Goal: Task Accomplishment & Management: Use online tool/utility

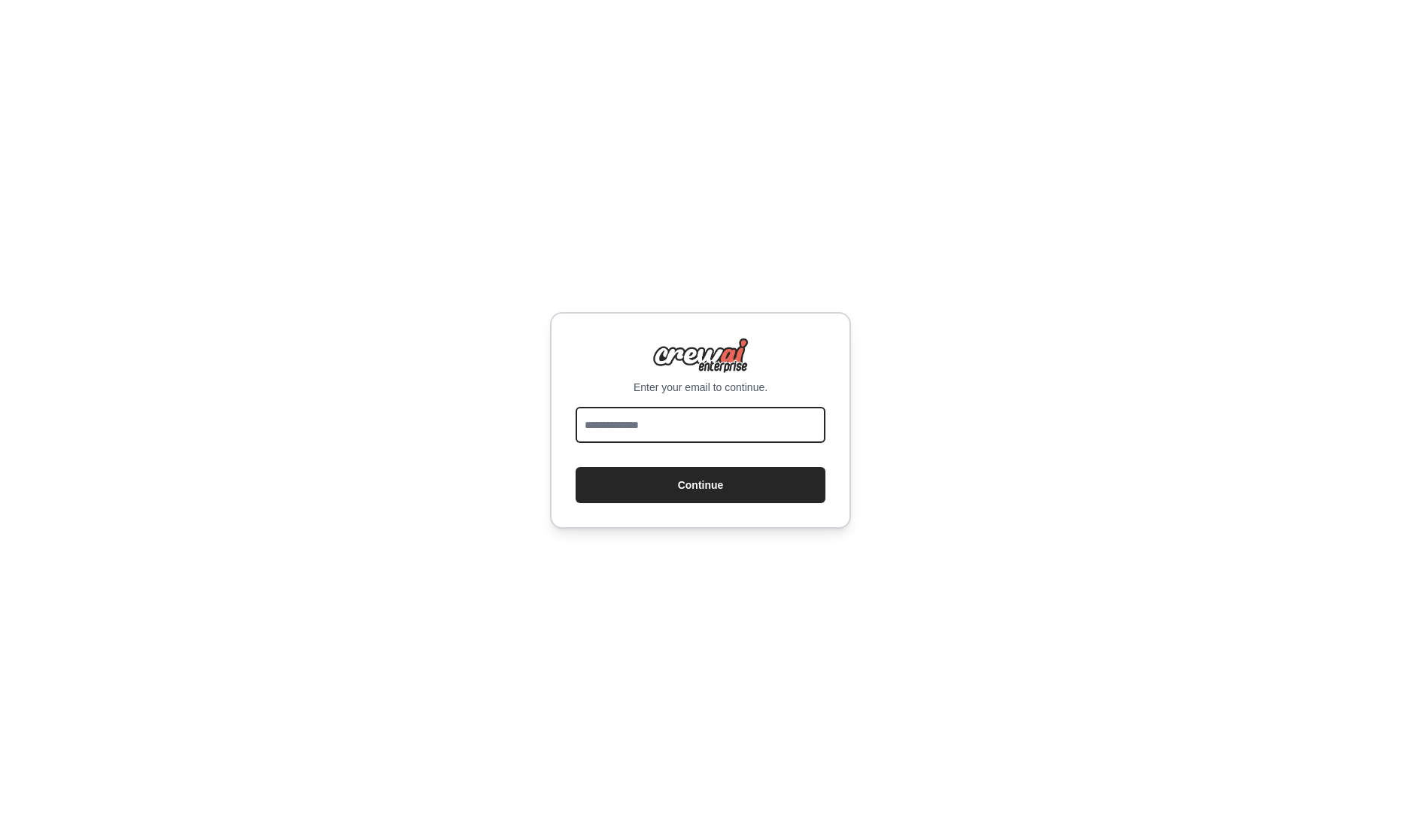
click at [682, 423] on input "email" at bounding box center [701, 424] width 250 height 36
type input "**********"
click at [576, 467] on button "Continue" at bounding box center [701, 485] width 250 height 36
click at [719, 483] on button "Continue" at bounding box center [701, 485] width 250 height 36
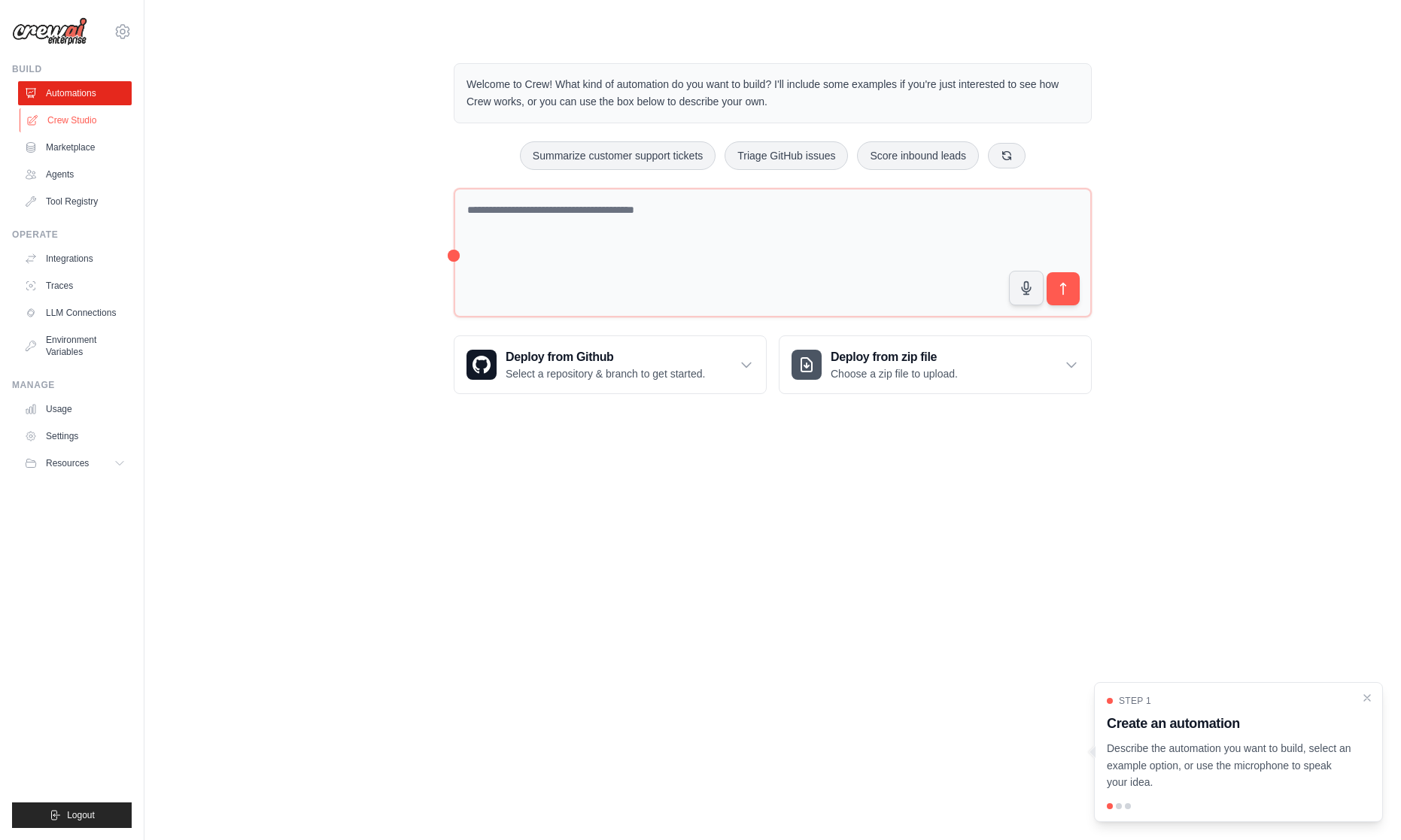
click at [74, 116] on link "Crew Studio" at bounding box center [76, 120] width 114 height 24
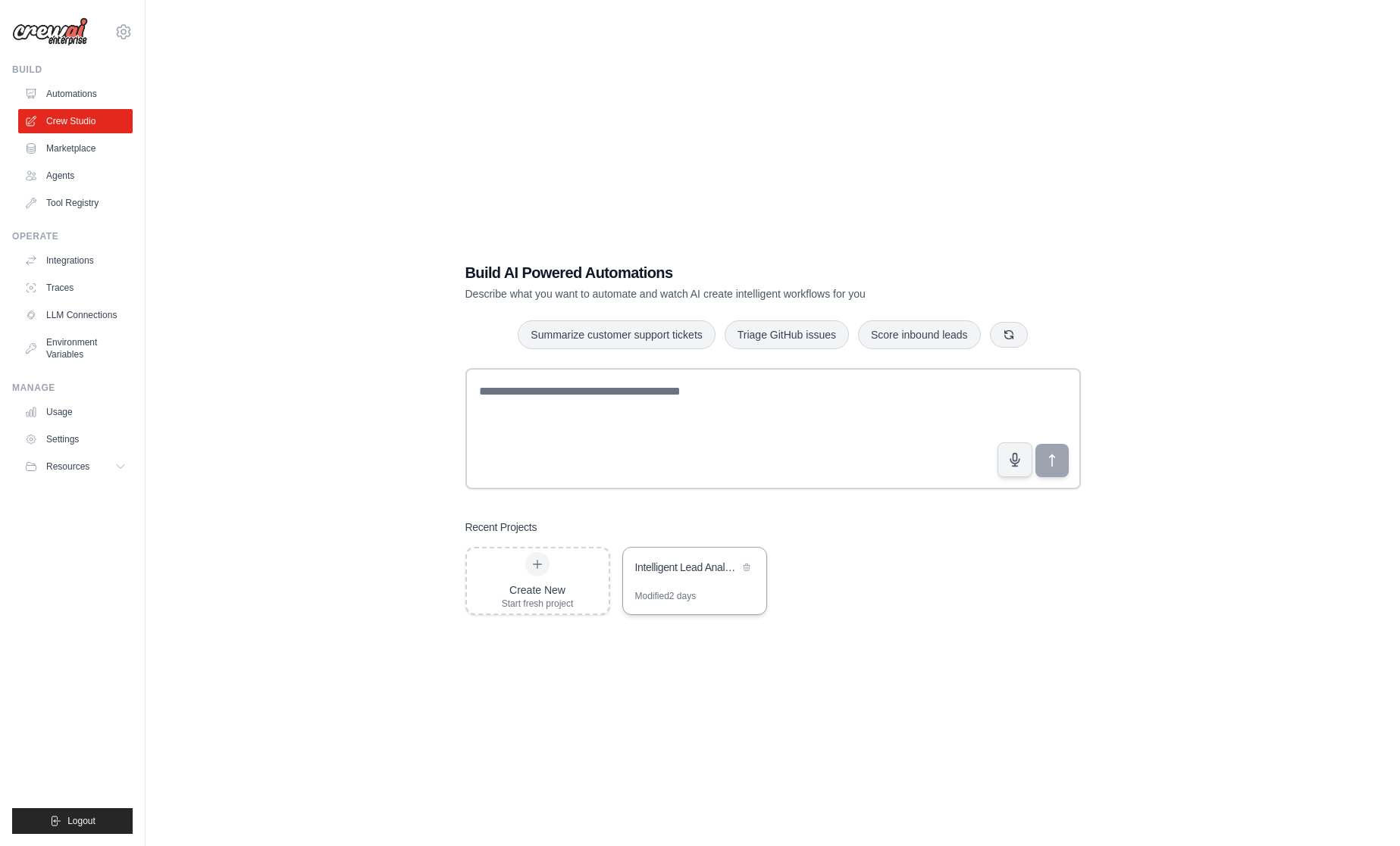
click at [692, 587] on div "Intelligent Lead Analysis & Routing System" at bounding box center [695, 569] width 144 height 43
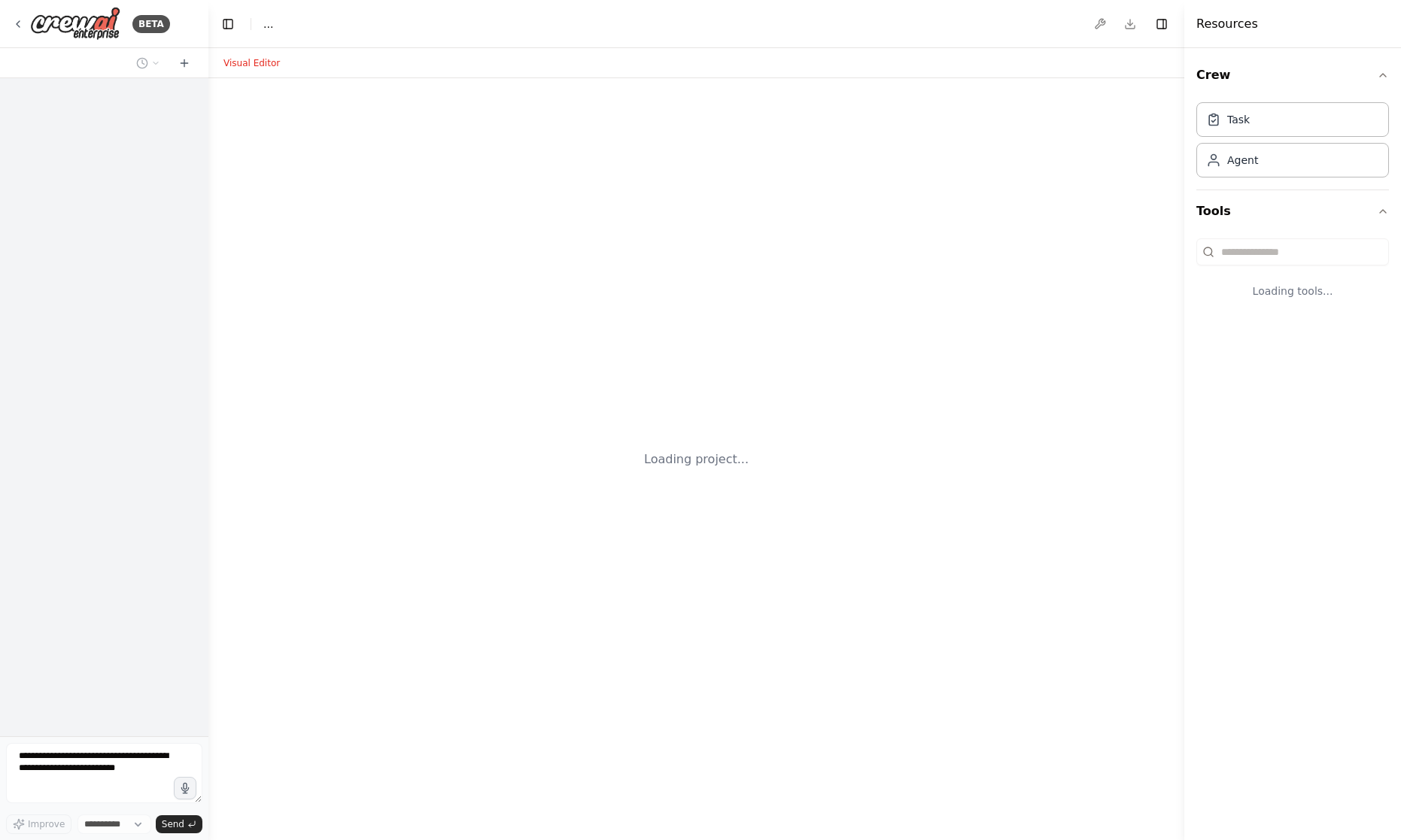
select select "****"
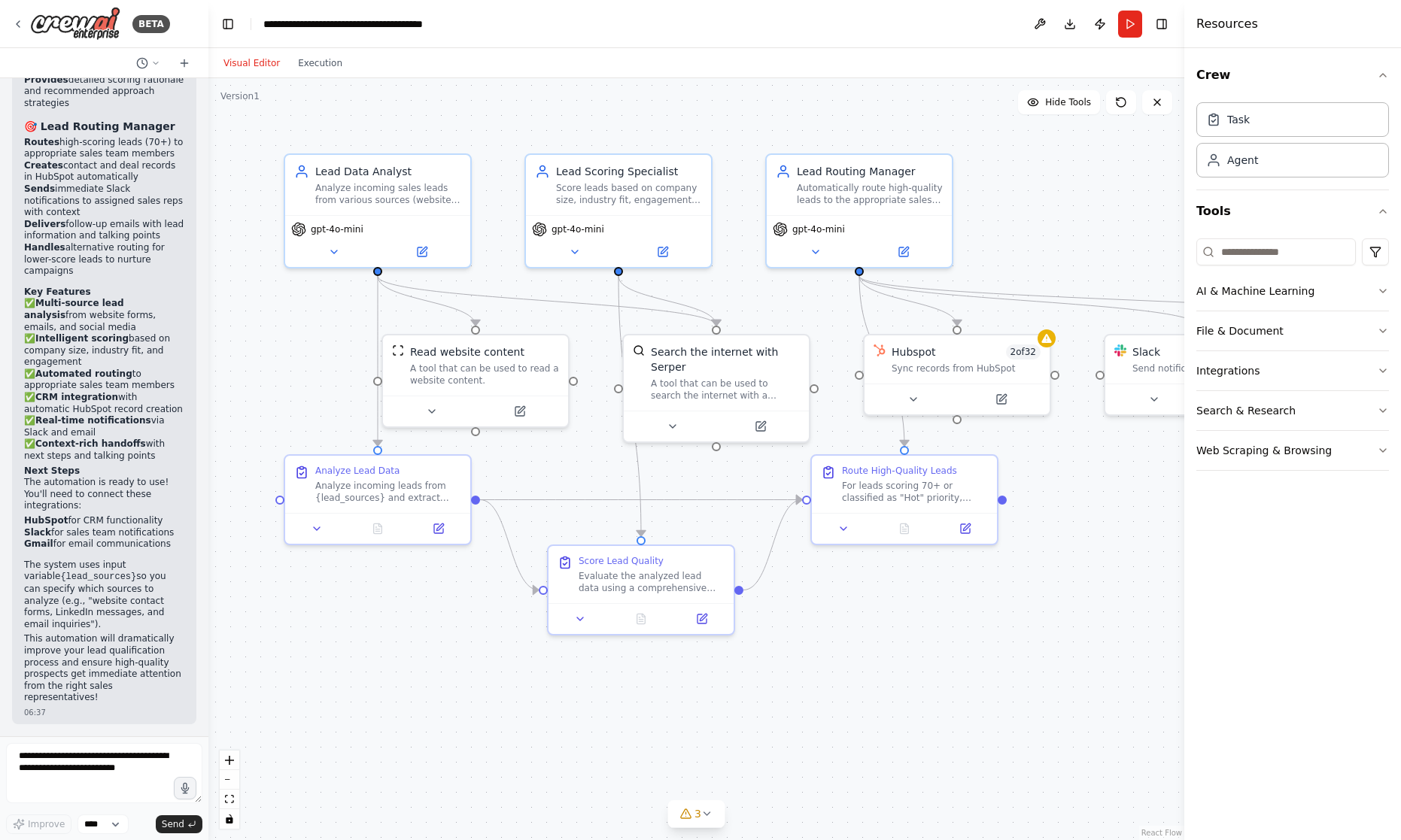
scroll to position [1640, 0]
click at [1291, 122] on div "Task" at bounding box center [1293, 119] width 193 height 34
click at [1286, 293] on button "AI & Machine Learning" at bounding box center [1293, 291] width 193 height 39
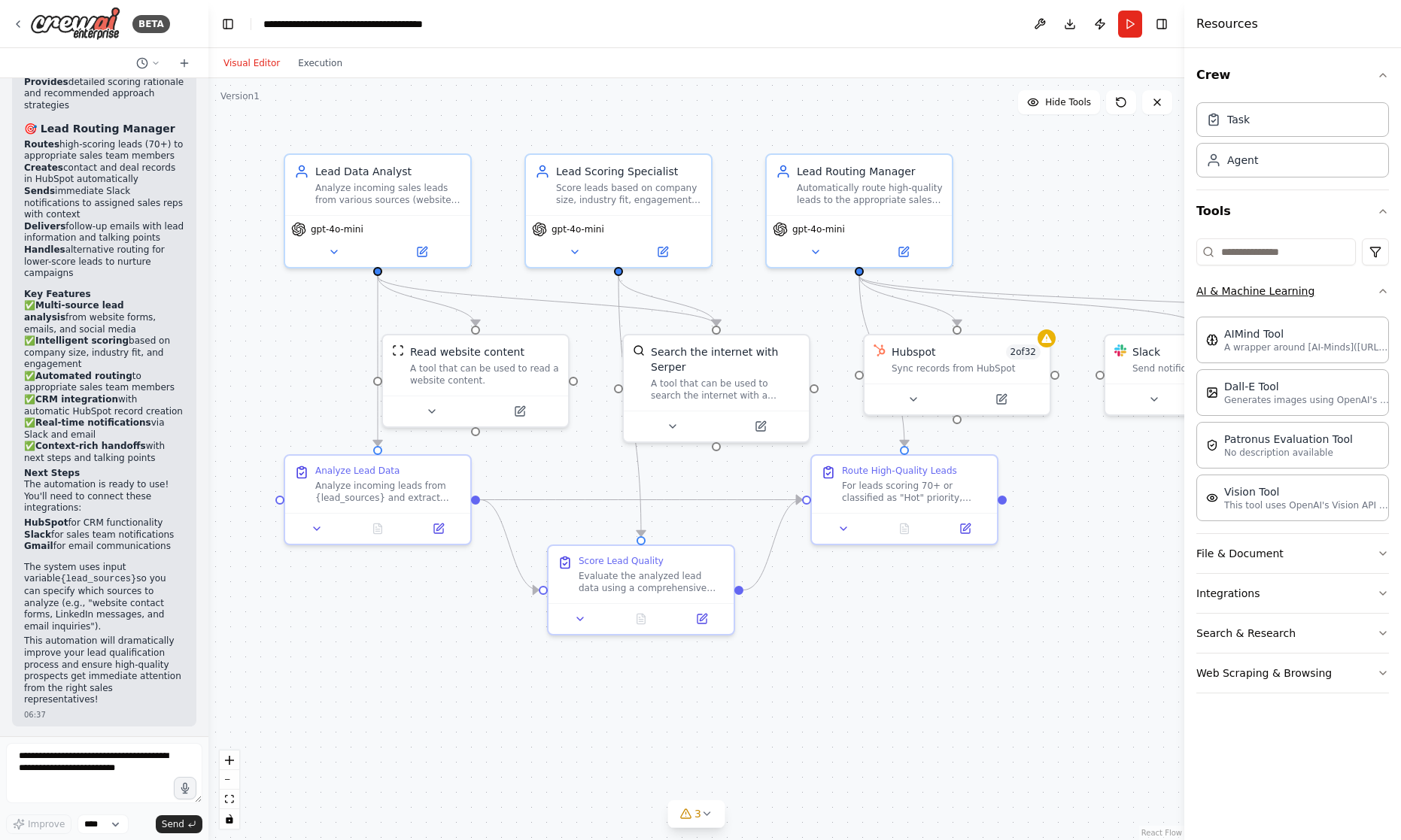
click at [1286, 293] on button "AI & Machine Learning" at bounding box center [1293, 291] width 193 height 39
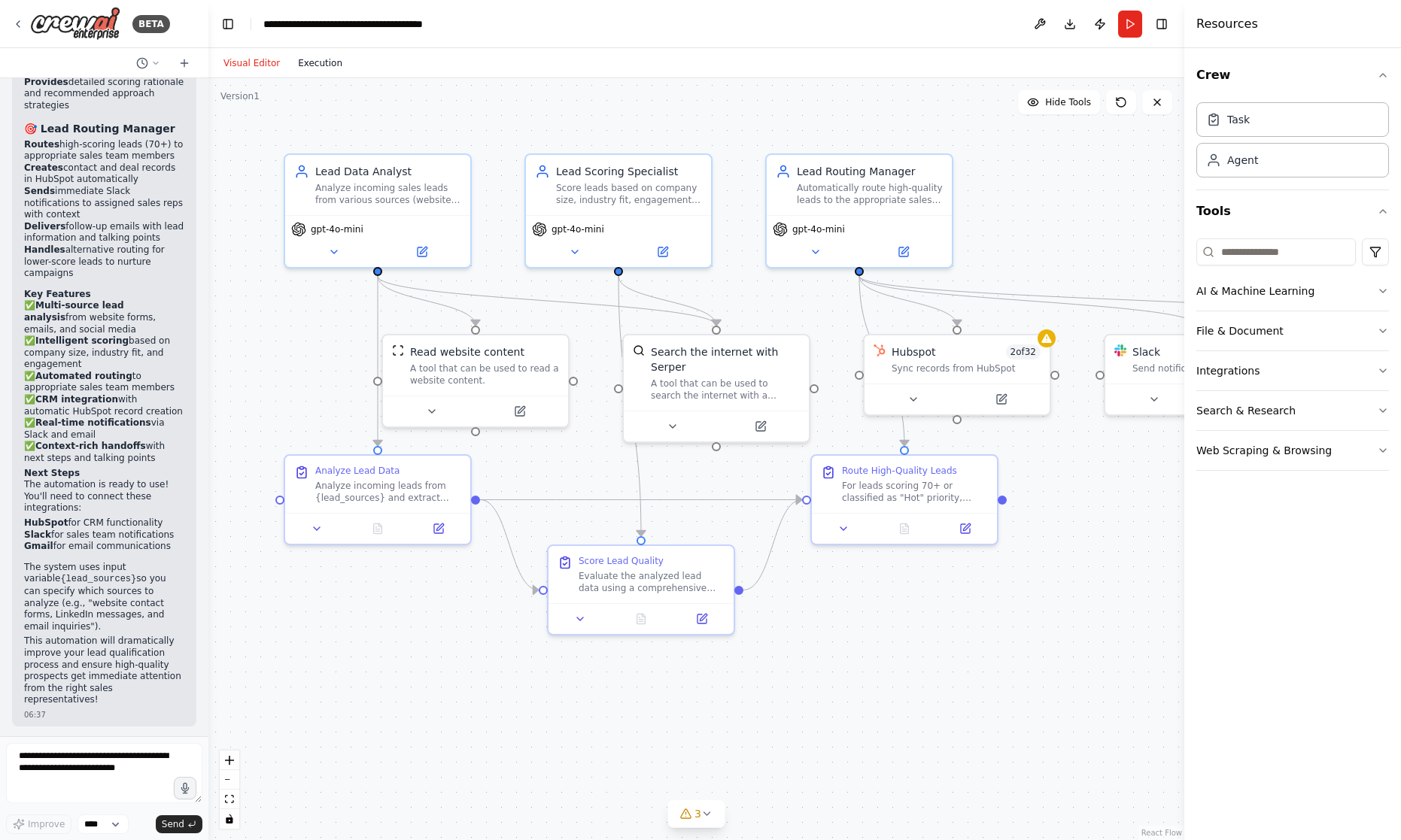
click at [328, 64] on button "Execution" at bounding box center [320, 63] width 62 height 18
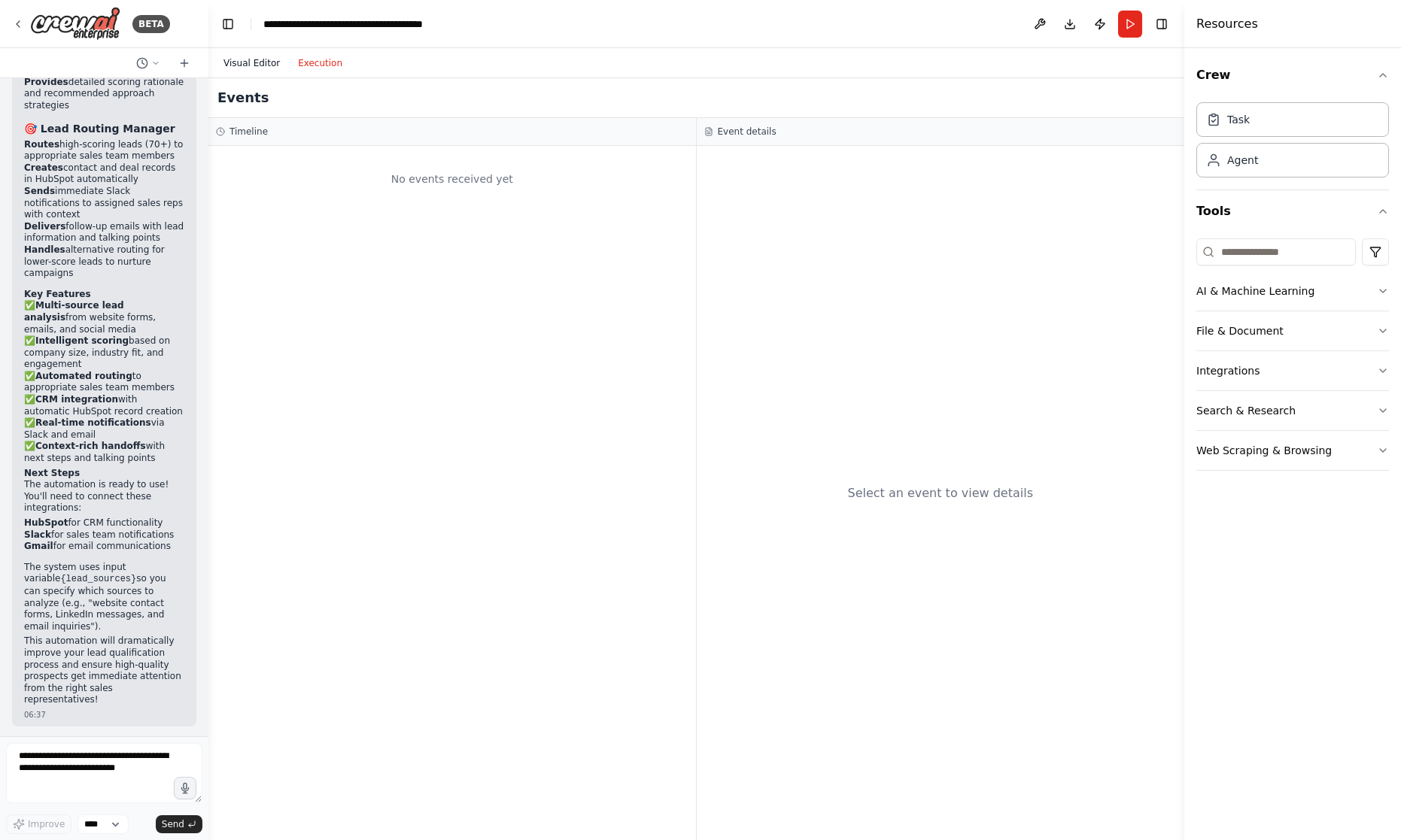
click at [250, 60] on button "Visual Editor" at bounding box center [252, 63] width 75 height 18
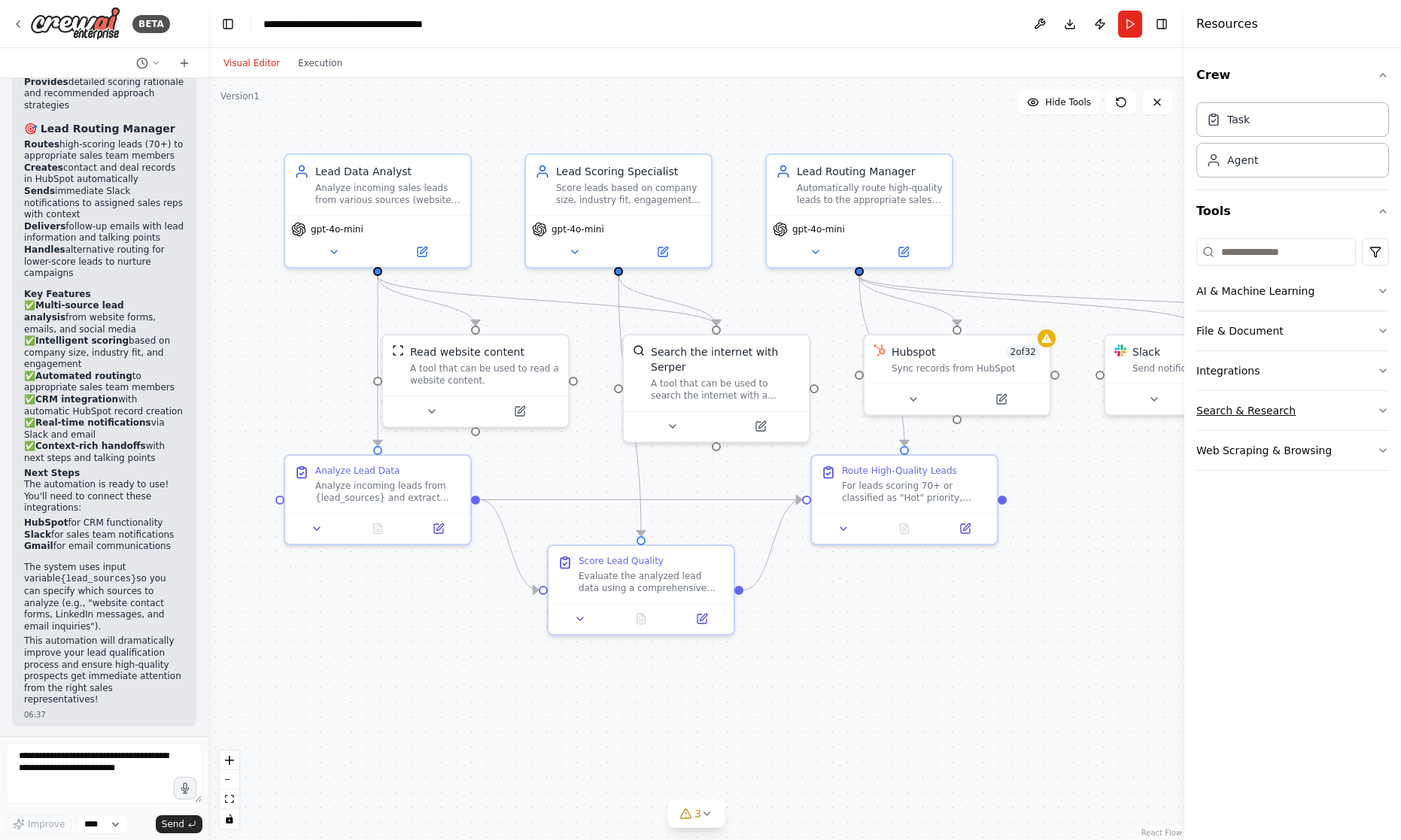
click at [1259, 408] on button "Search & Research" at bounding box center [1293, 410] width 193 height 39
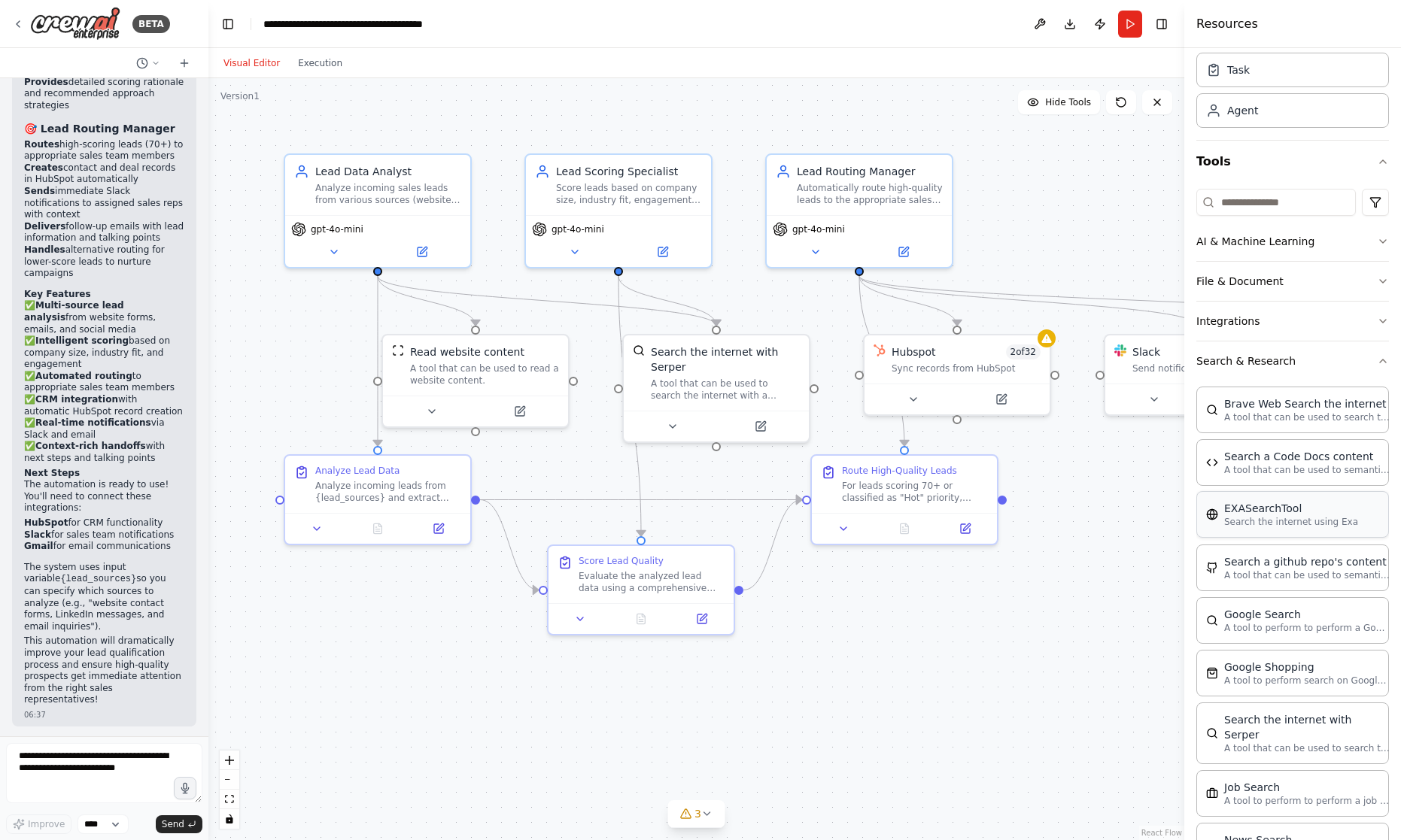
scroll to position [0, 0]
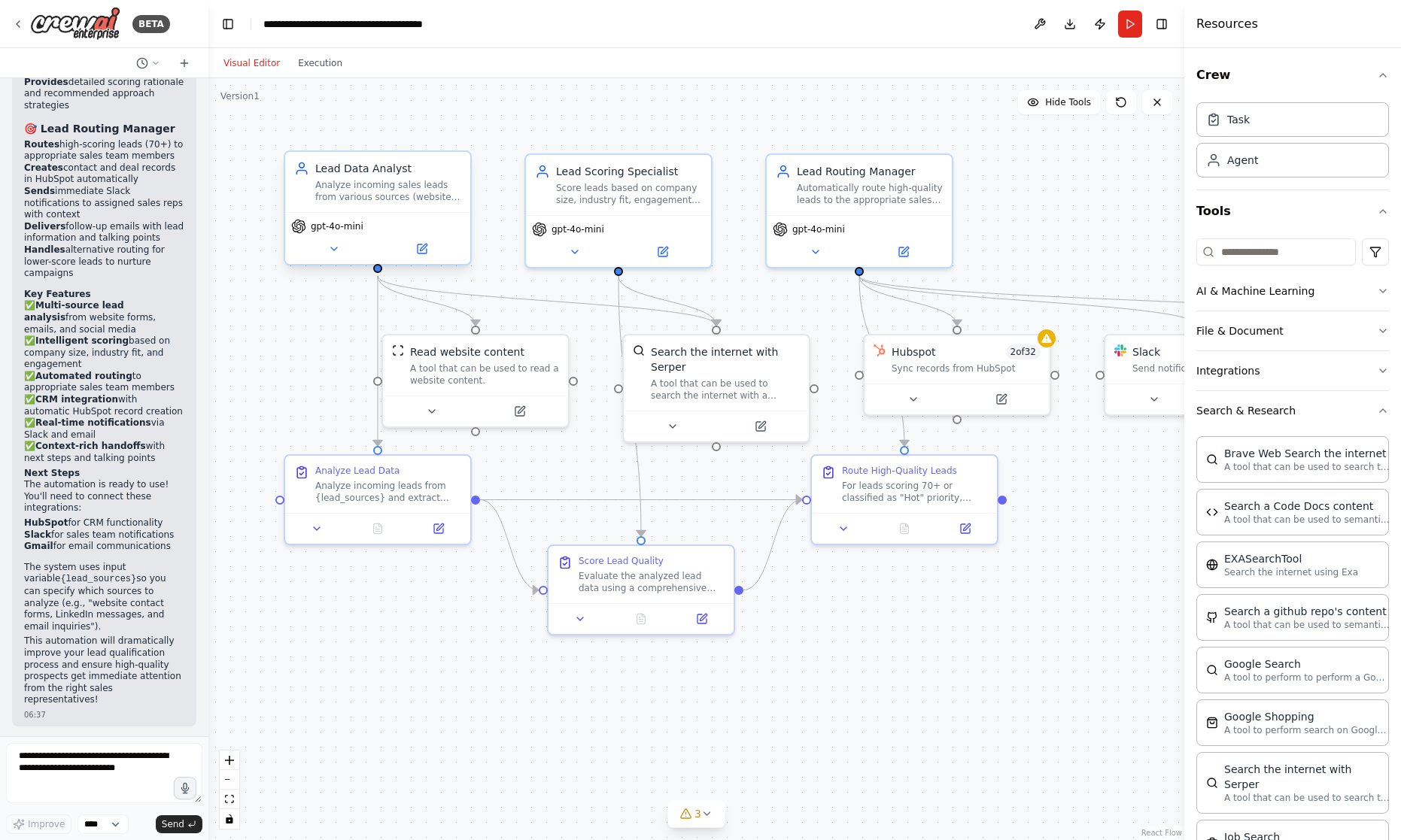
click at [376, 174] on div "Lead Data Analyst" at bounding box center [388, 168] width 146 height 15
click at [1272, 164] on div "Agent" at bounding box center [1293, 159] width 193 height 34
click at [1377, 213] on icon "button" at bounding box center [1383, 211] width 12 height 12
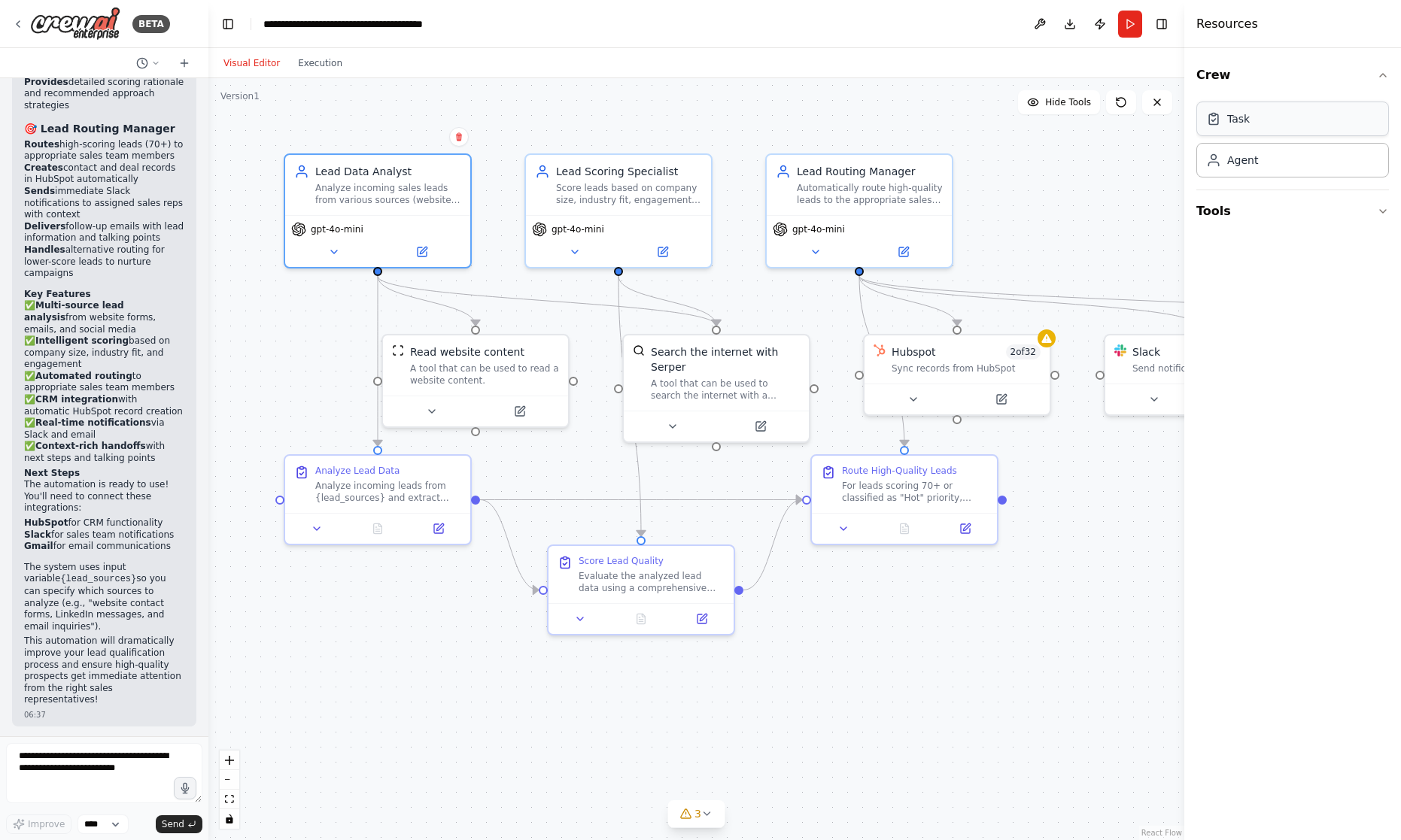
click at [1290, 124] on div "Task" at bounding box center [1293, 119] width 193 height 34
click at [751, 103] on div ".deletable-edge-delete-btn { width: 20px; height: 20px; border: 0px solid #ffff…" at bounding box center [696, 459] width 976 height 762
click at [182, 60] on icon at bounding box center [184, 63] width 12 height 12
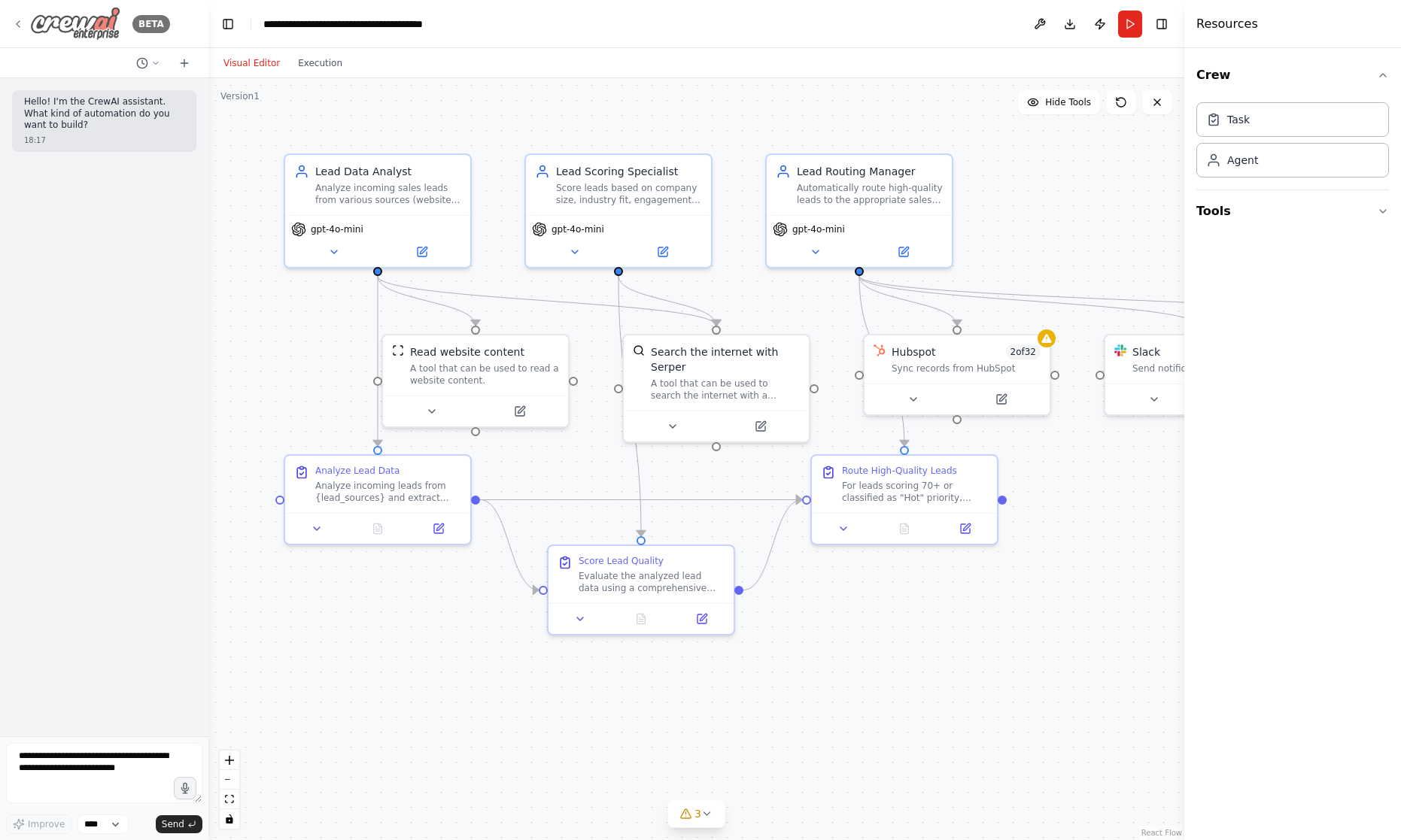
click at [18, 25] on icon at bounding box center [18, 24] width 3 height 6
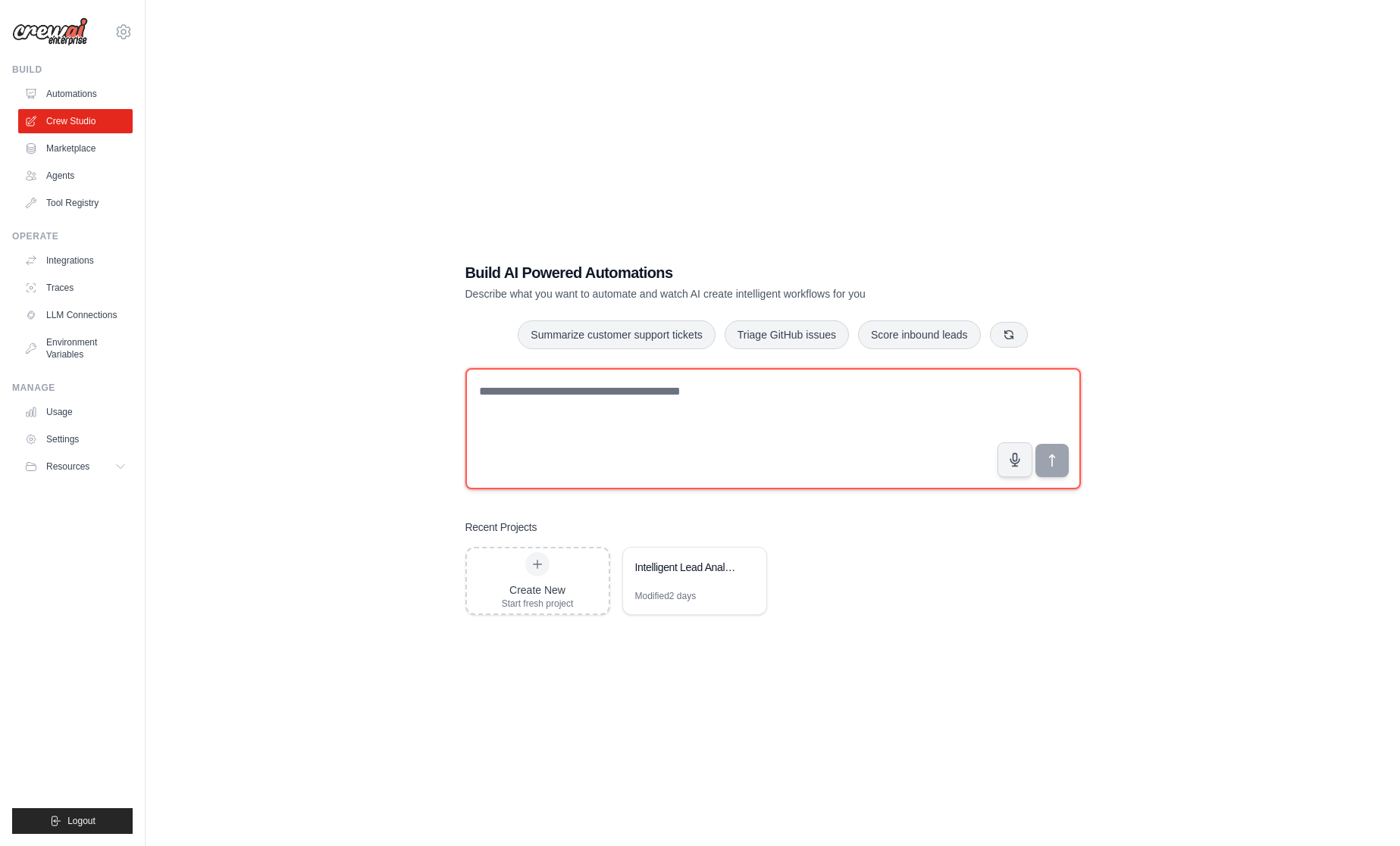
click at [623, 400] on textarea at bounding box center [773, 428] width 615 height 121
type textarea "**********"
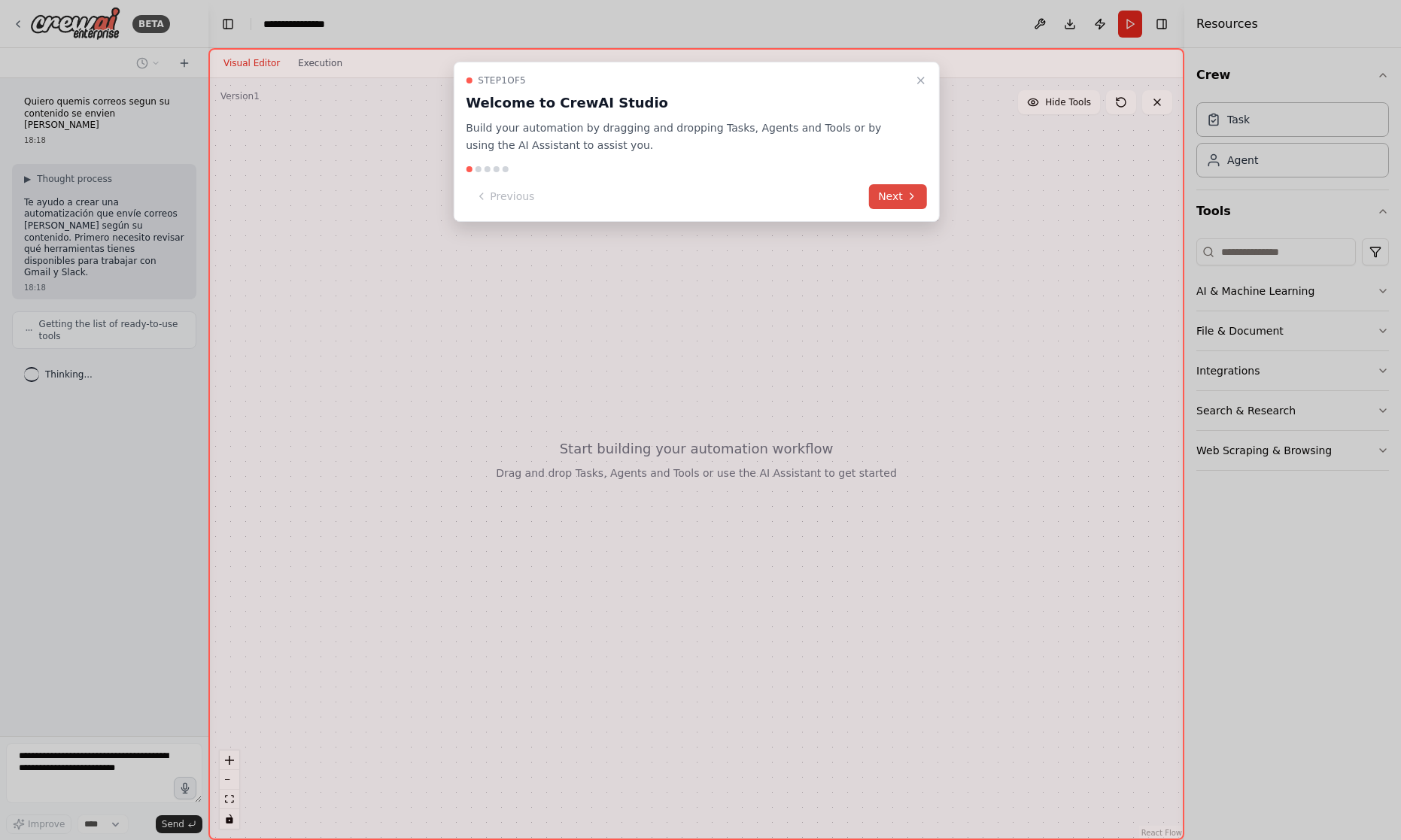
click at [901, 193] on button "Next" at bounding box center [898, 196] width 58 height 25
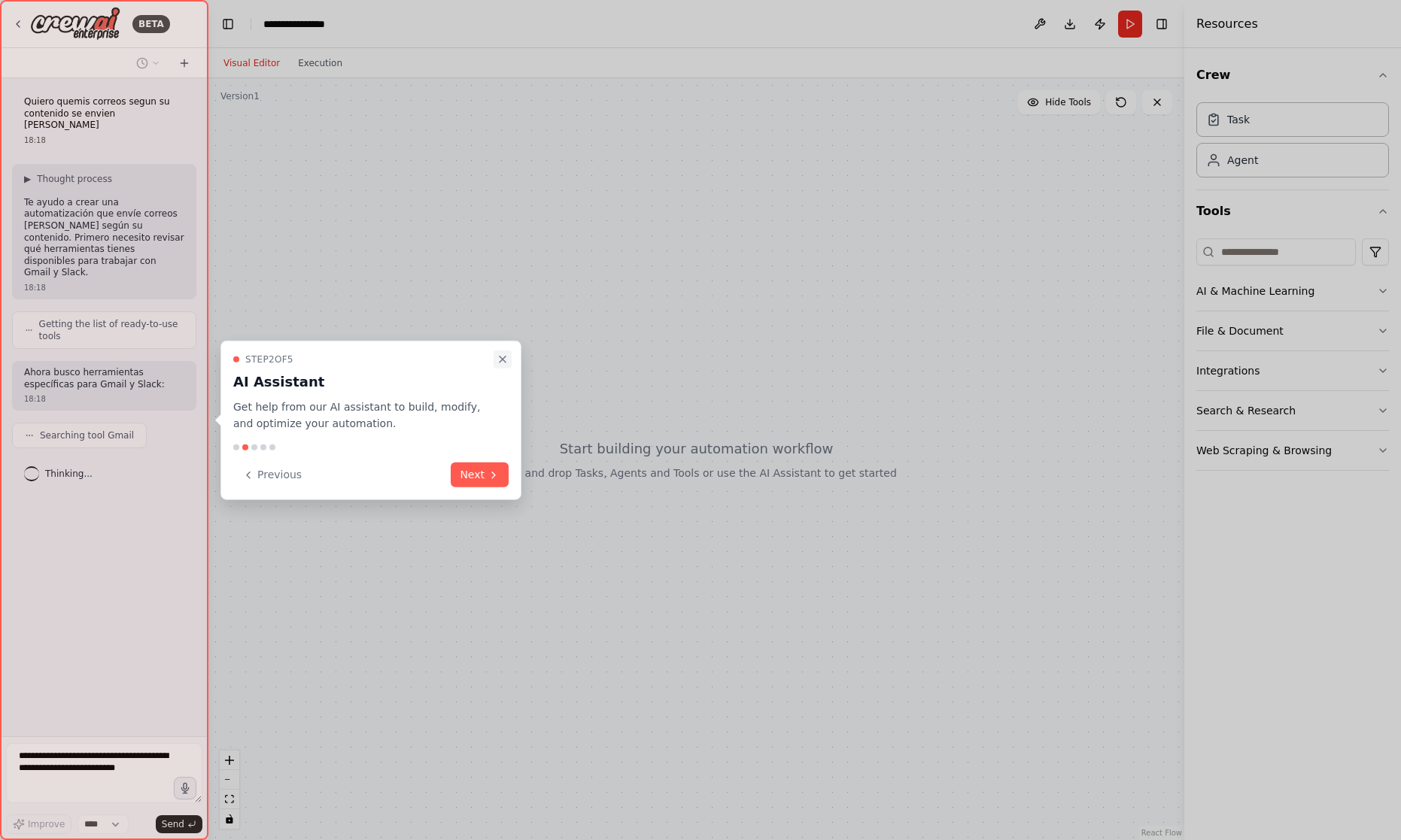
click at [499, 360] on icon "Close walkthrough" at bounding box center [502, 358] width 12 height 12
click at [477, 475] on button "Next" at bounding box center [479, 475] width 58 height 25
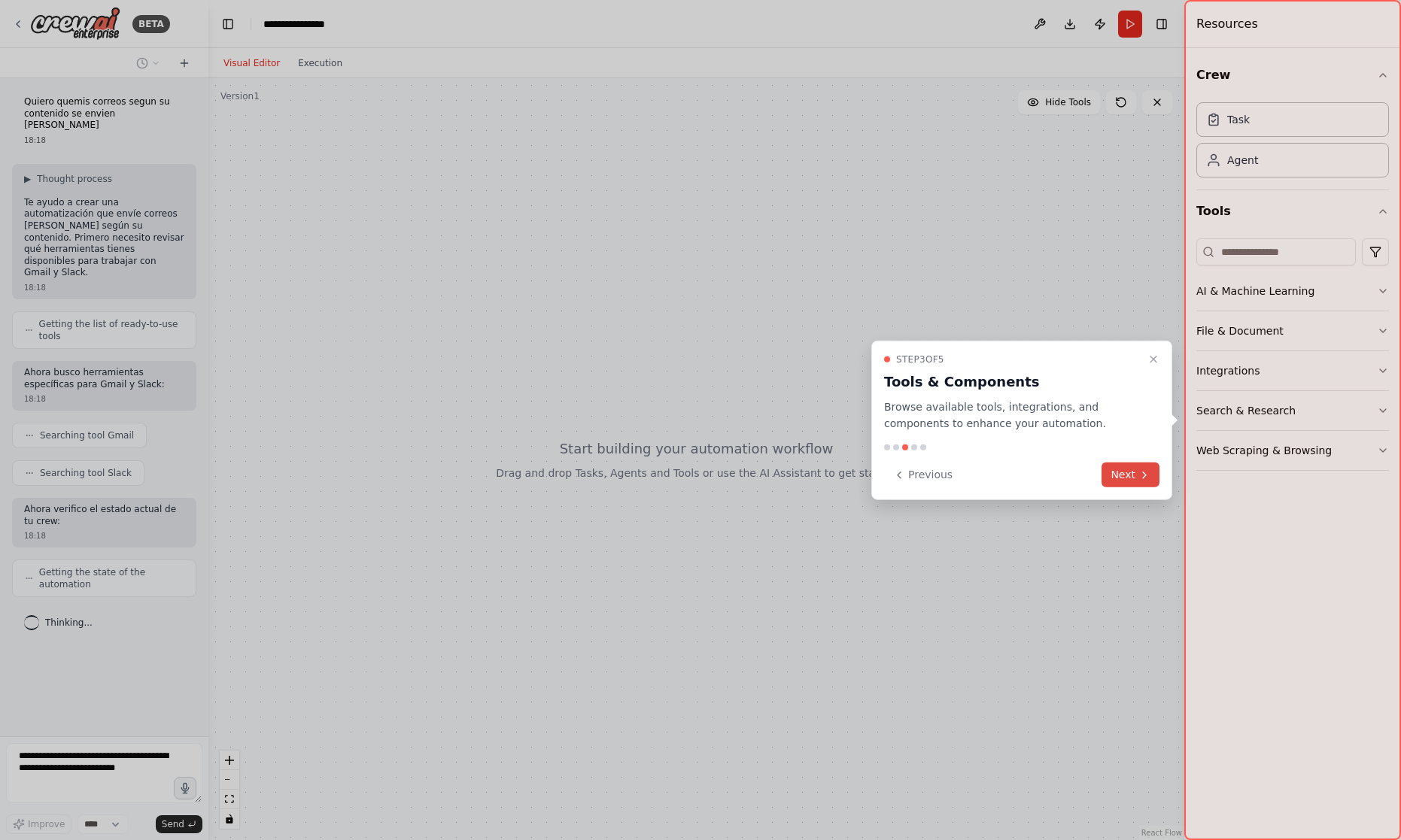
click at [1124, 470] on button "Next" at bounding box center [1130, 475] width 58 height 25
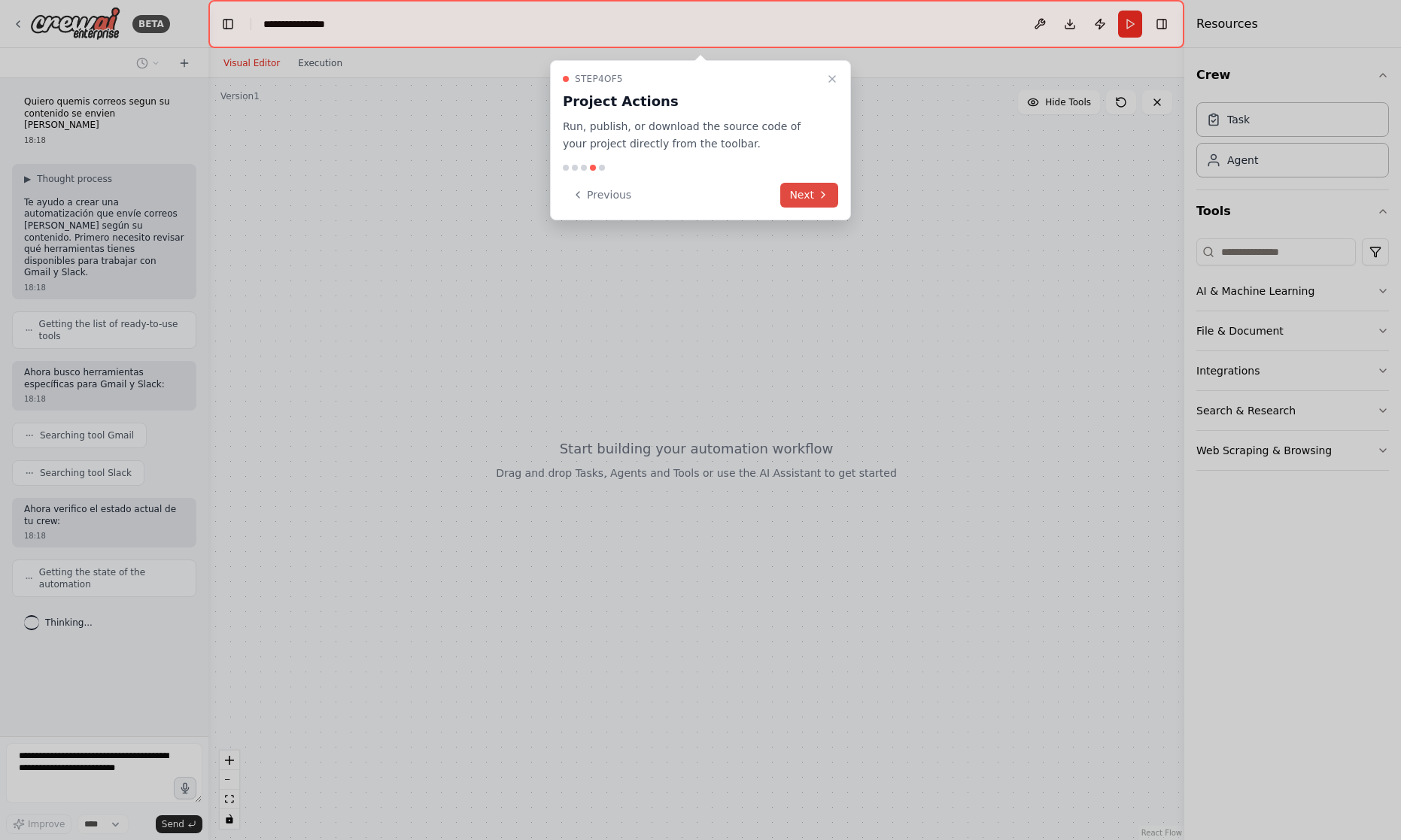
click at [816, 190] on button "Next" at bounding box center [809, 195] width 58 height 25
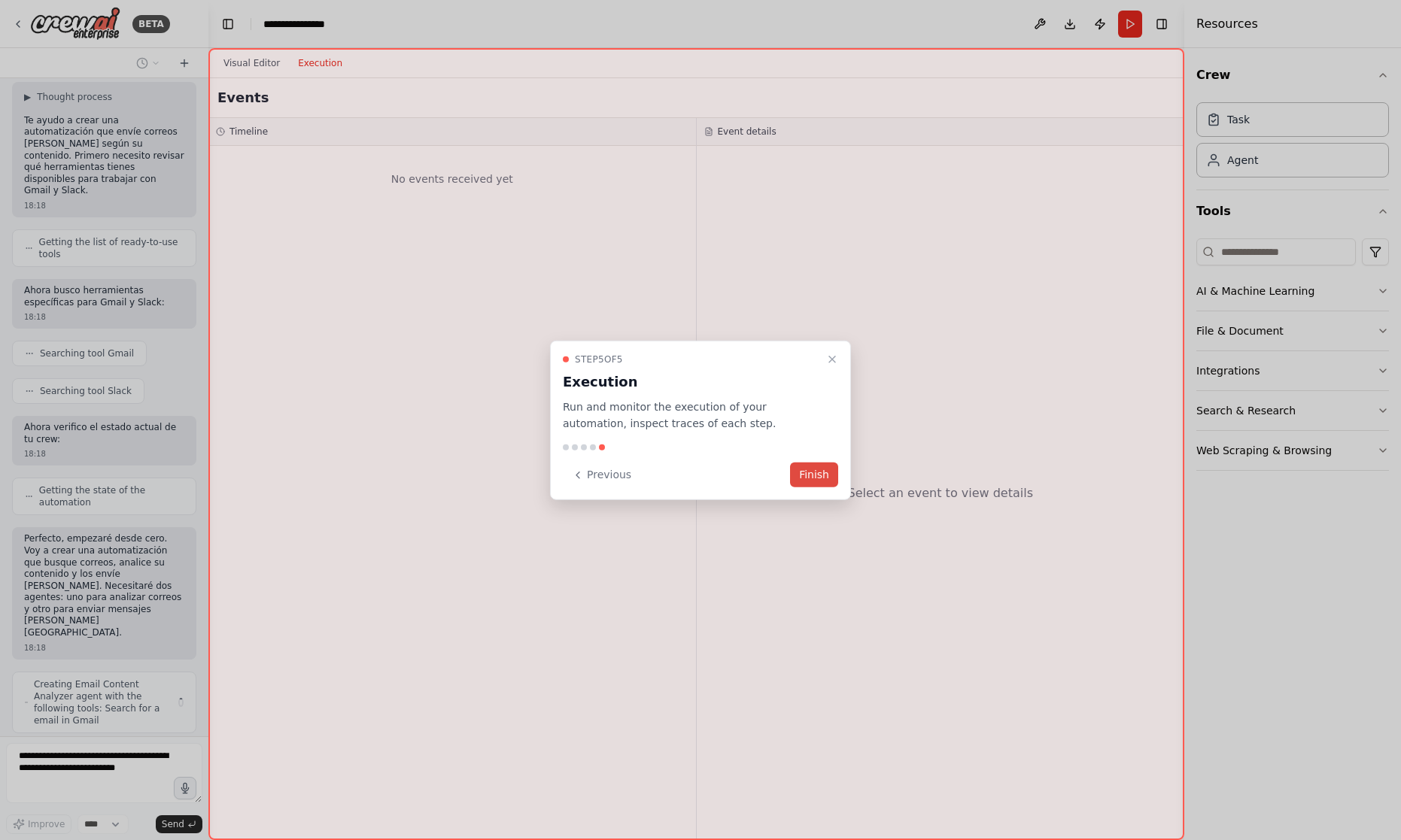
click at [816, 471] on button "Finish" at bounding box center [814, 475] width 48 height 25
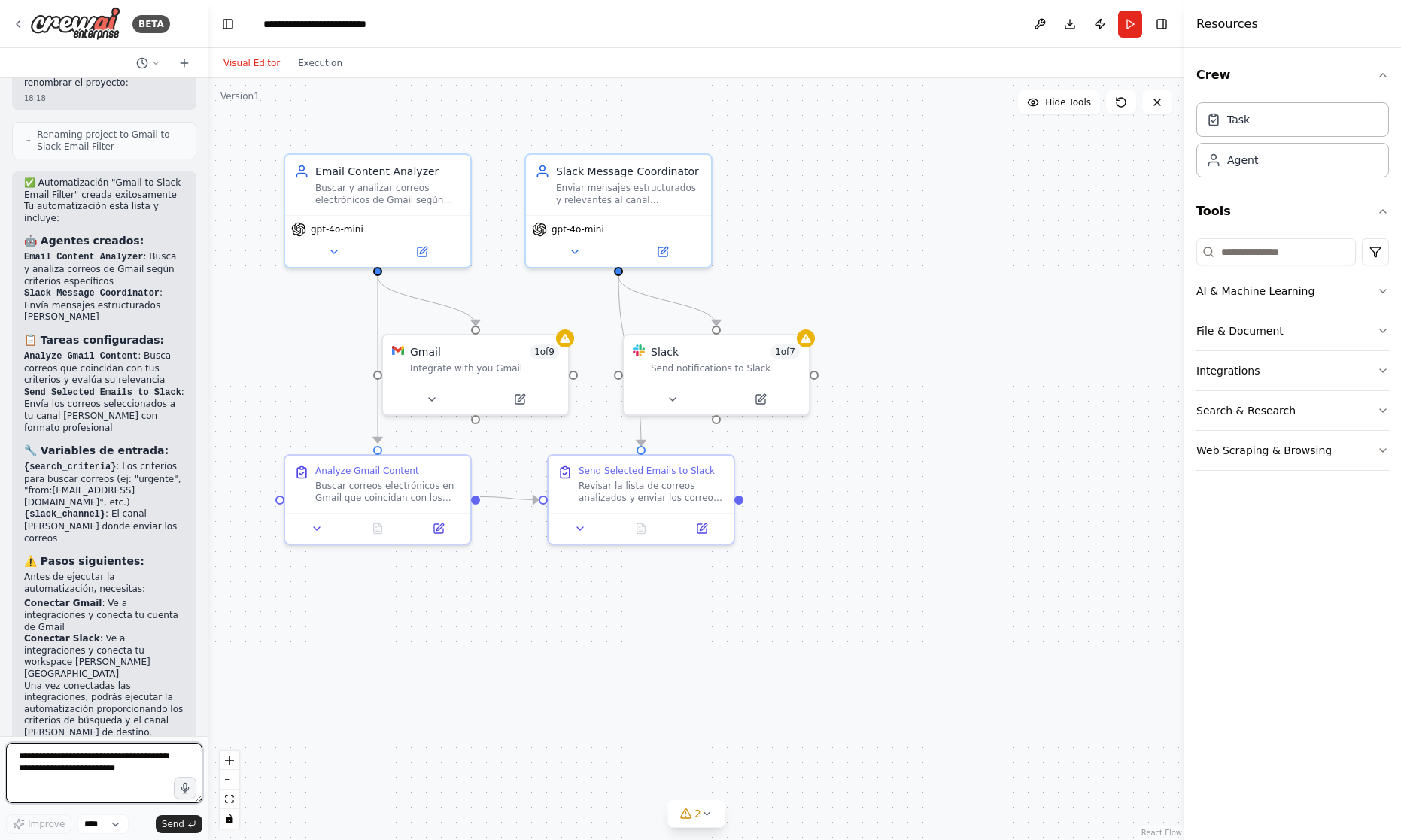
scroll to position [1160, 0]
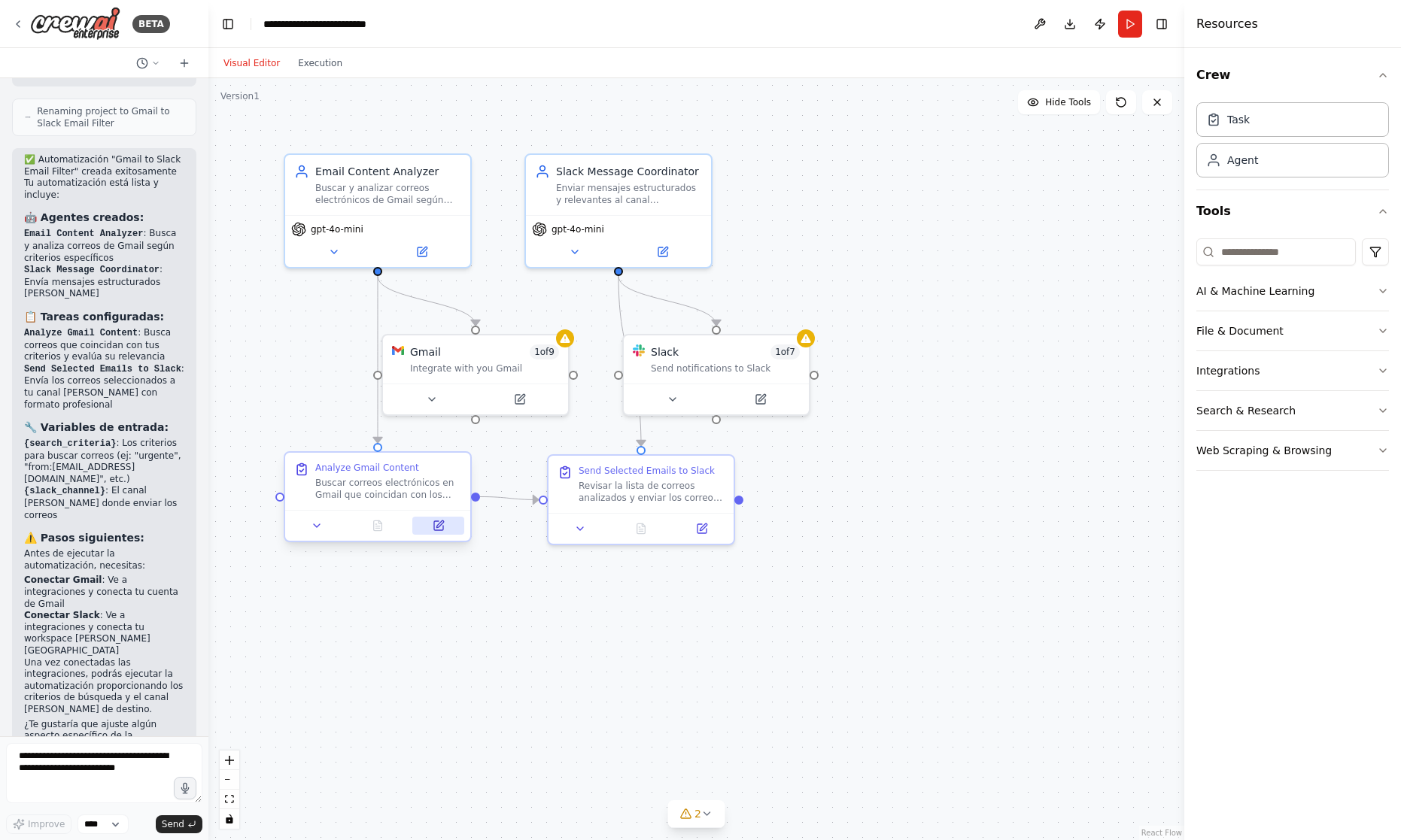
click at [438, 526] on icon at bounding box center [440, 524] width 7 height 7
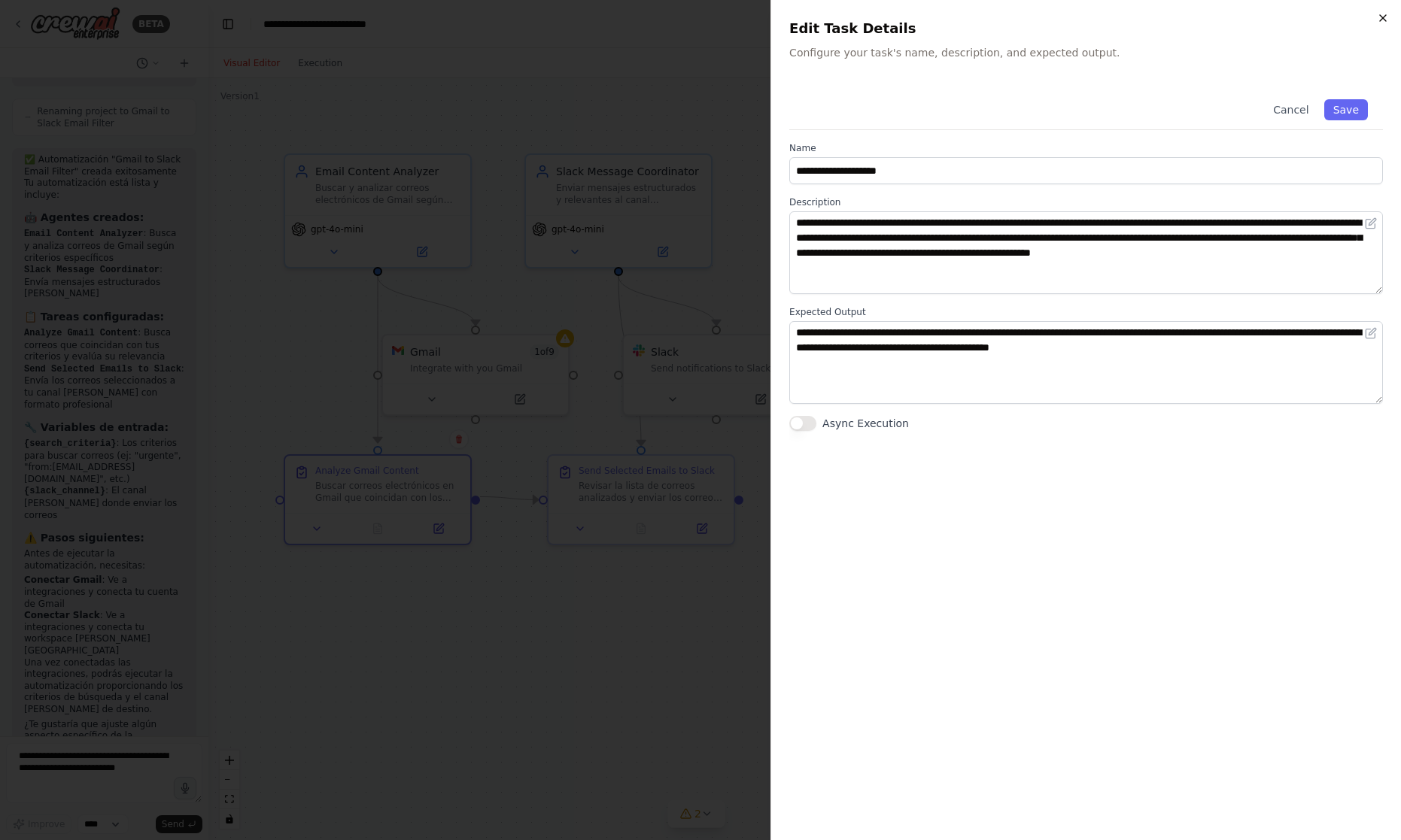
click at [1379, 21] on icon "button" at bounding box center [1383, 18] width 6 height 6
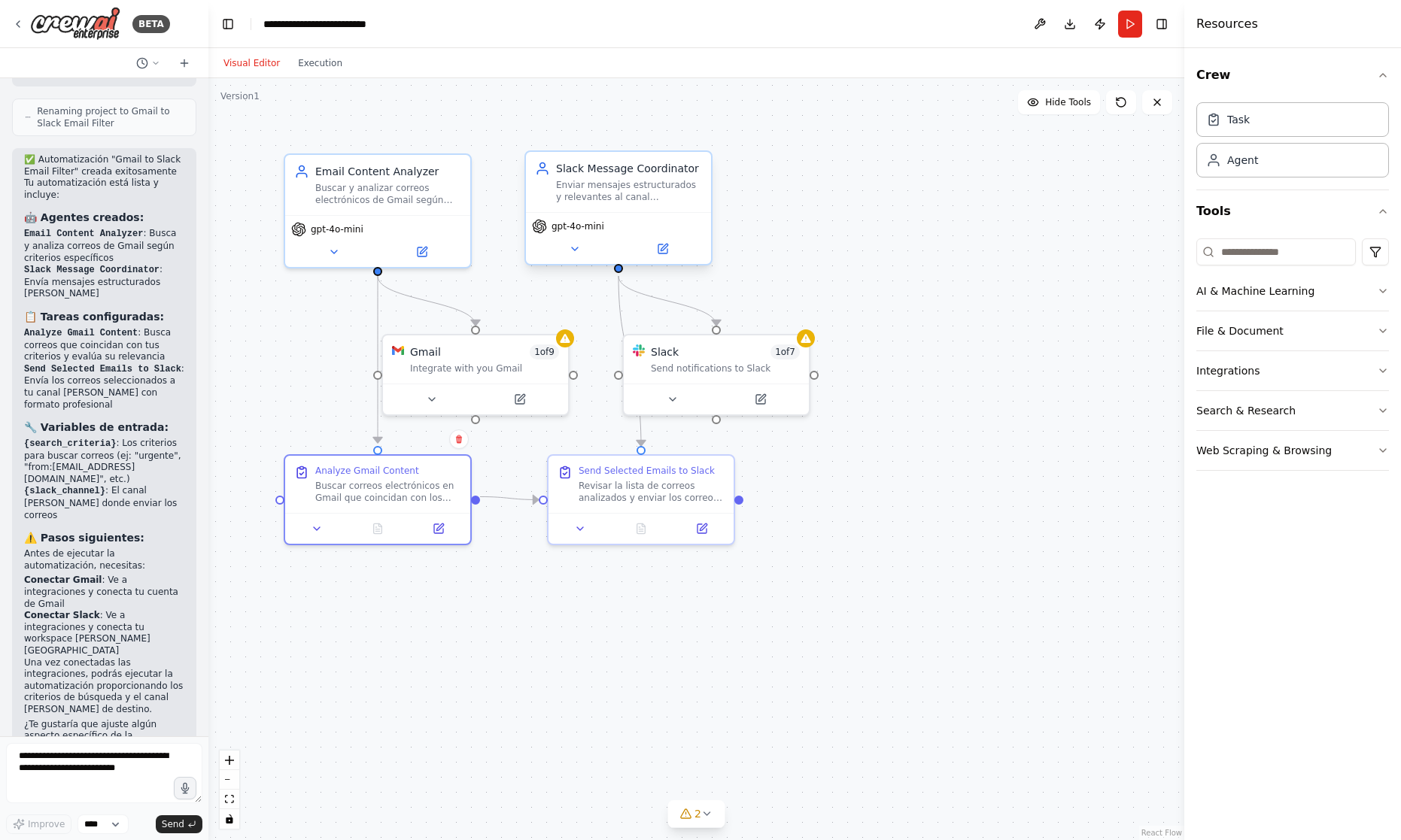
click at [578, 202] on div "Enviar mensajes estructurados y relevantes al canal [PERSON_NAME] {slack_channe…" at bounding box center [628, 191] width 146 height 24
click at [1264, 159] on div "Agent" at bounding box center [1293, 159] width 193 height 34
drag, startPoint x: 1014, startPoint y: 251, endPoint x: 1257, endPoint y: 210, distance: 246.4
click at [927, 212] on div "gpt-4o-mini" at bounding box center [919, 229] width 185 height 52
drag, startPoint x: 1098, startPoint y: 347, endPoint x: 957, endPoint y: 350, distance: 141.0
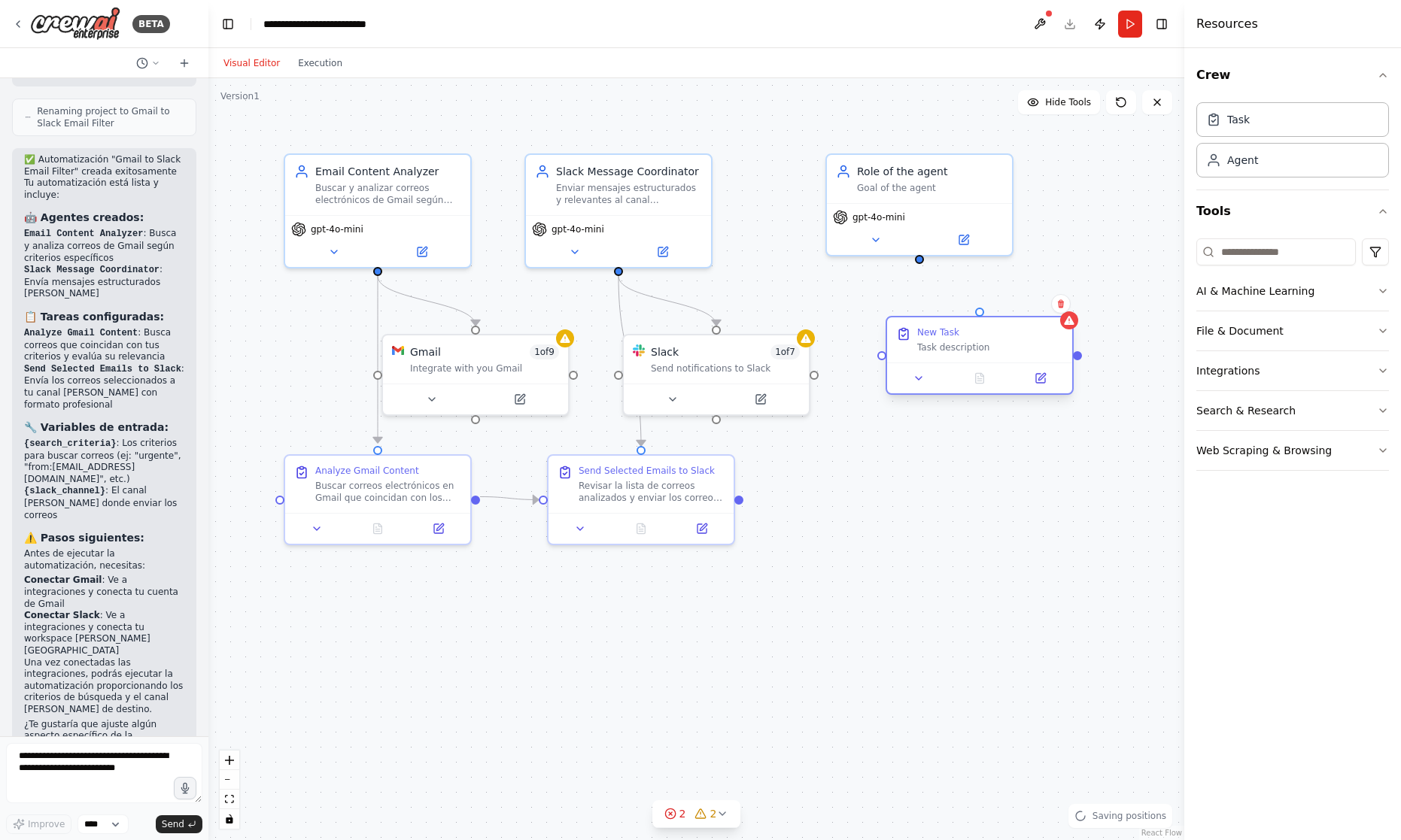
click at [955, 350] on div "Task description" at bounding box center [990, 347] width 146 height 12
click at [1242, 298] on button "AI & Machine Learning" at bounding box center [1293, 291] width 193 height 39
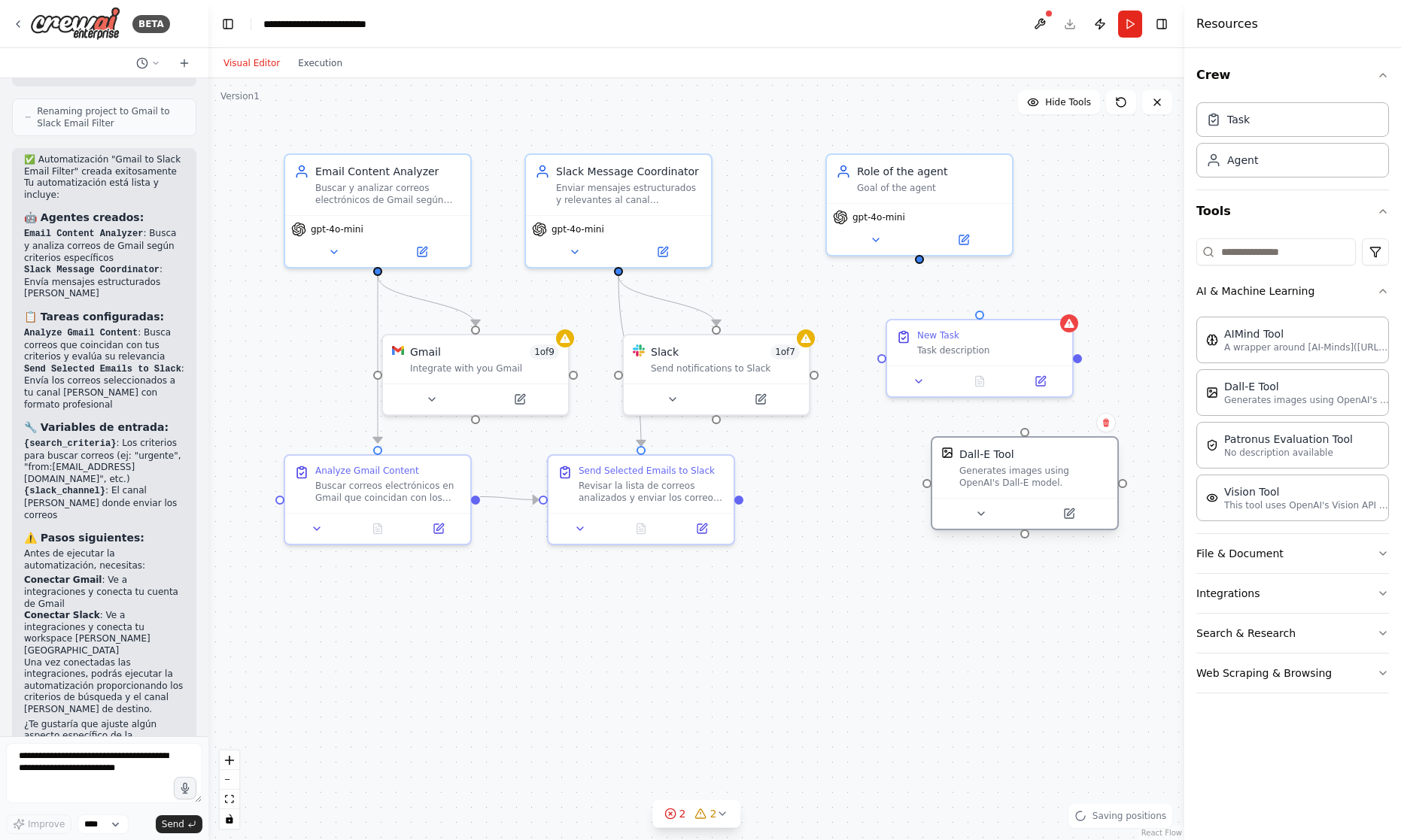
drag, startPoint x: 1043, startPoint y: 530, endPoint x: 1016, endPoint y: 473, distance: 63.1
click at [1016, 473] on div "Generates images using OpenAI's Dall-E model." at bounding box center [1033, 477] width 149 height 24
click at [1110, 426] on button at bounding box center [1106, 423] width 20 height 20
click at [1071, 420] on button "Confirm" at bounding box center [1063, 423] width 53 height 18
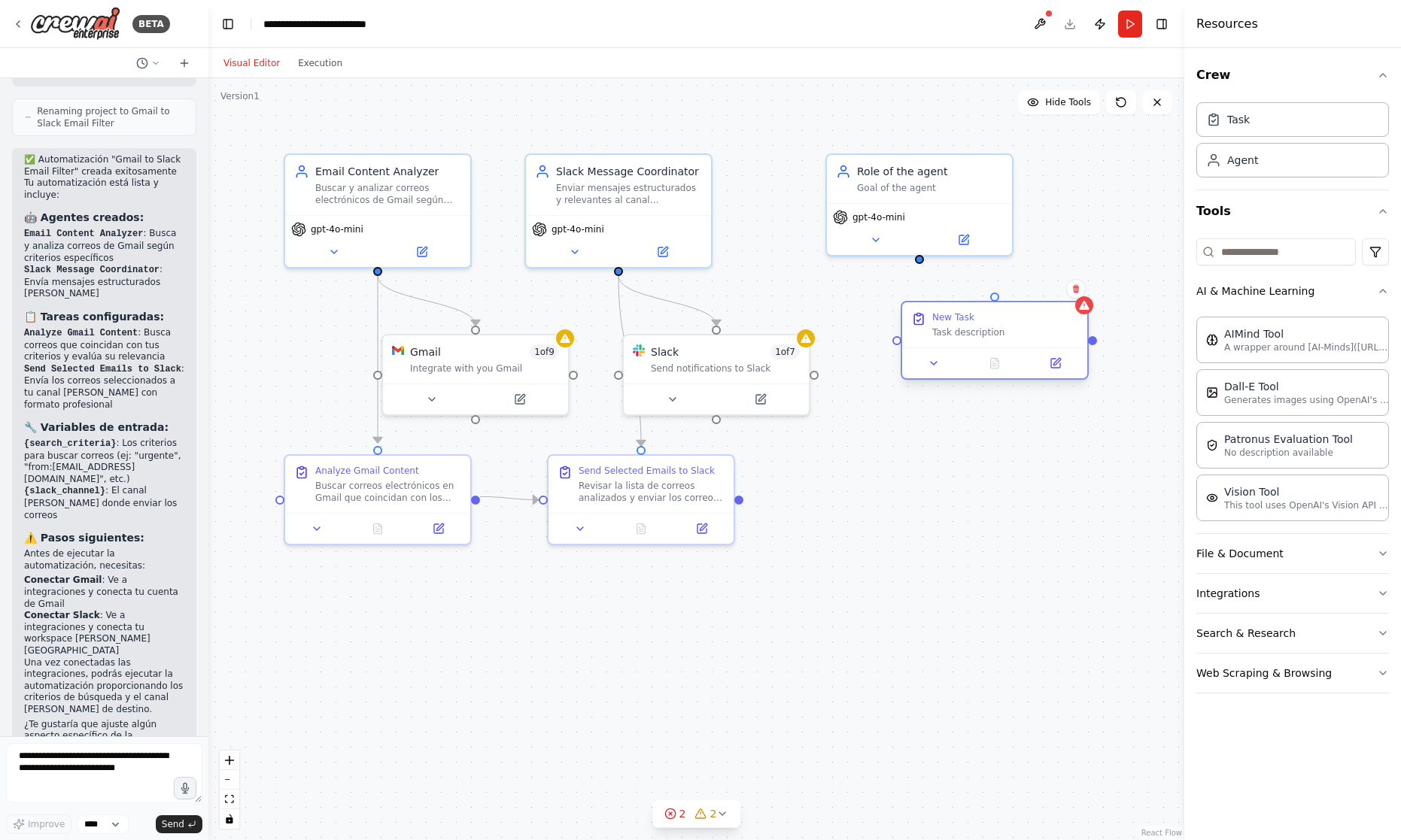
drag, startPoint x: 1016, startPoint y: 338, endPoint x: 1036, endPoint y: 315, distance: 30.5
click at [1036, 315] on div "New Task" at bounding box center [1004, 317] width 146 height 12
click at [1082, 291] on button at bounding box center [1076, 288] width 20 height 20
click at [1027, 287] on button "Confirm" at bounding box center [1033, 288] width 53 height 18
